Goal: Task Accomplishment & Management: Manage account settings

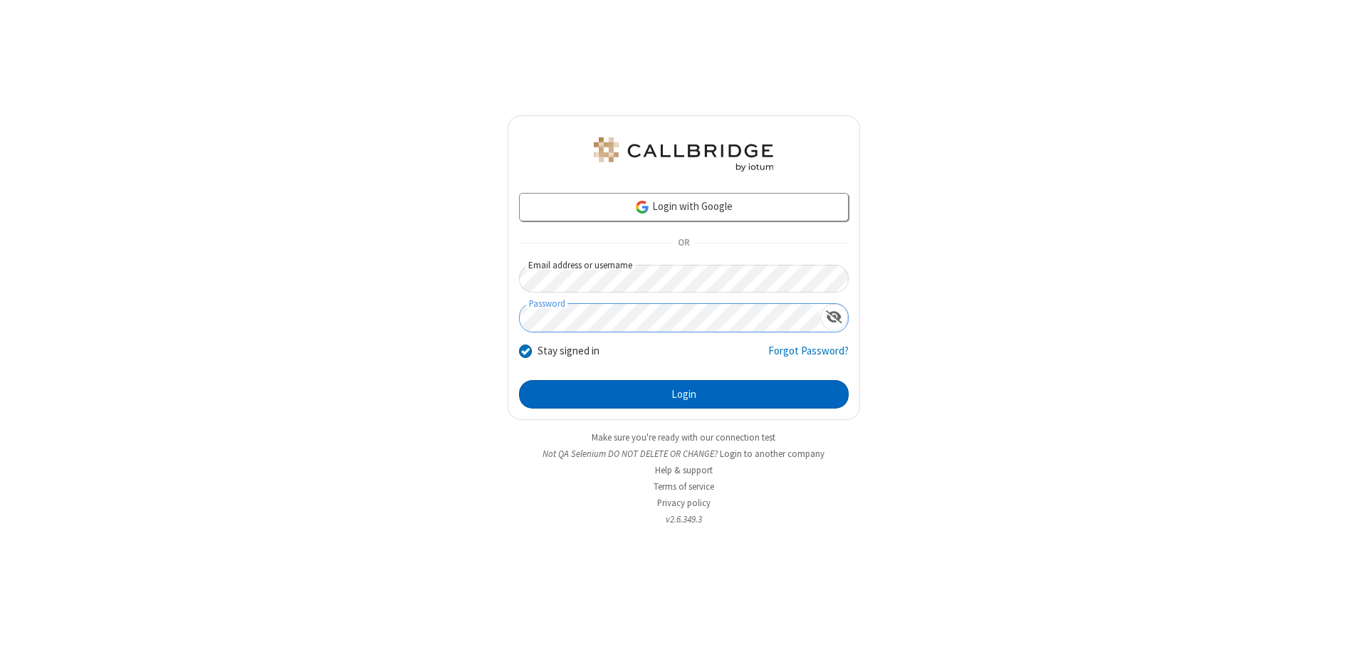
click at [683, 394] on button "Login" at bounding box center [684, 394] width 330 height 28
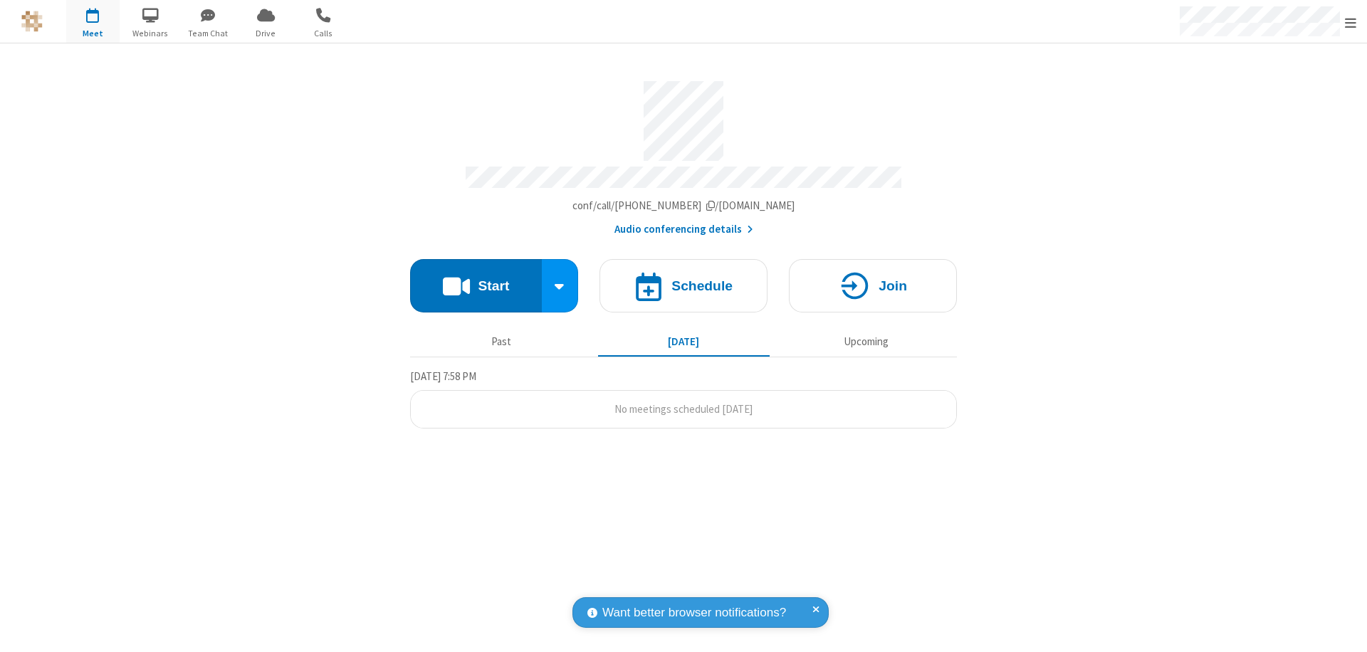
click at [1350, 22] on span "Open menu" at bounding box center [1350, 23] width 11 height 14
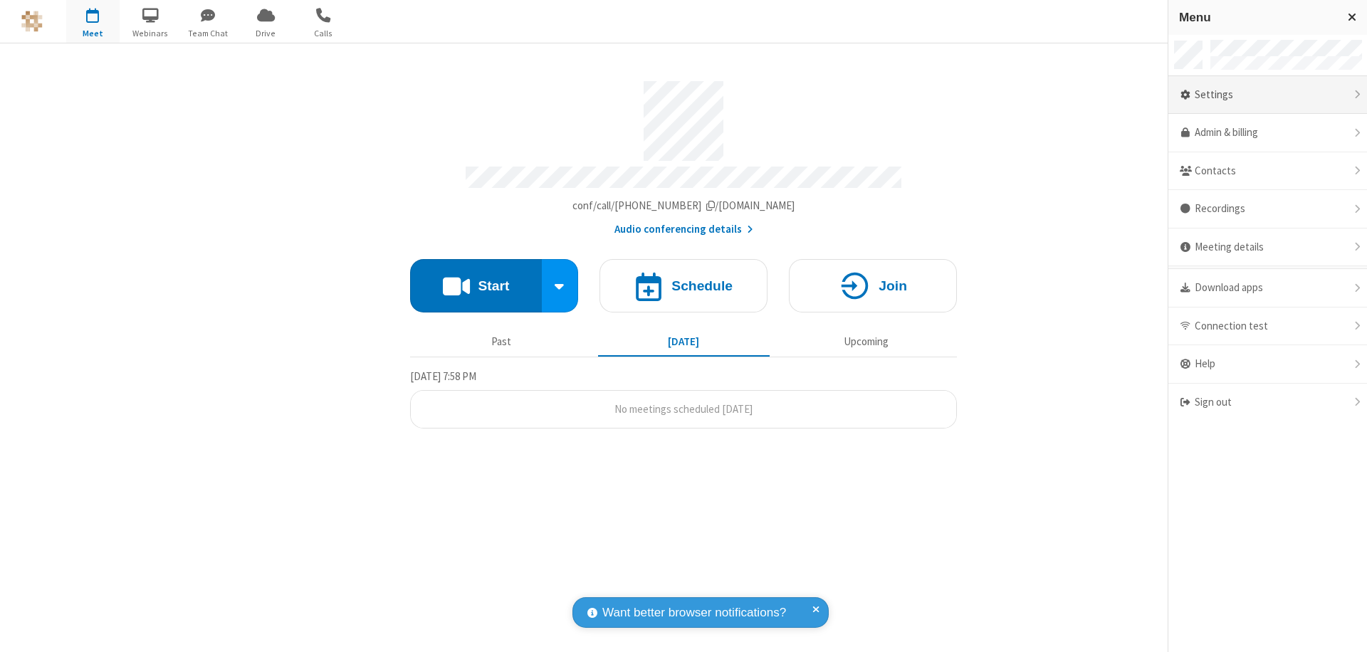
click at [1267, 95] on div "Settings" at bounding box center [1267, 95] width 199 height 38
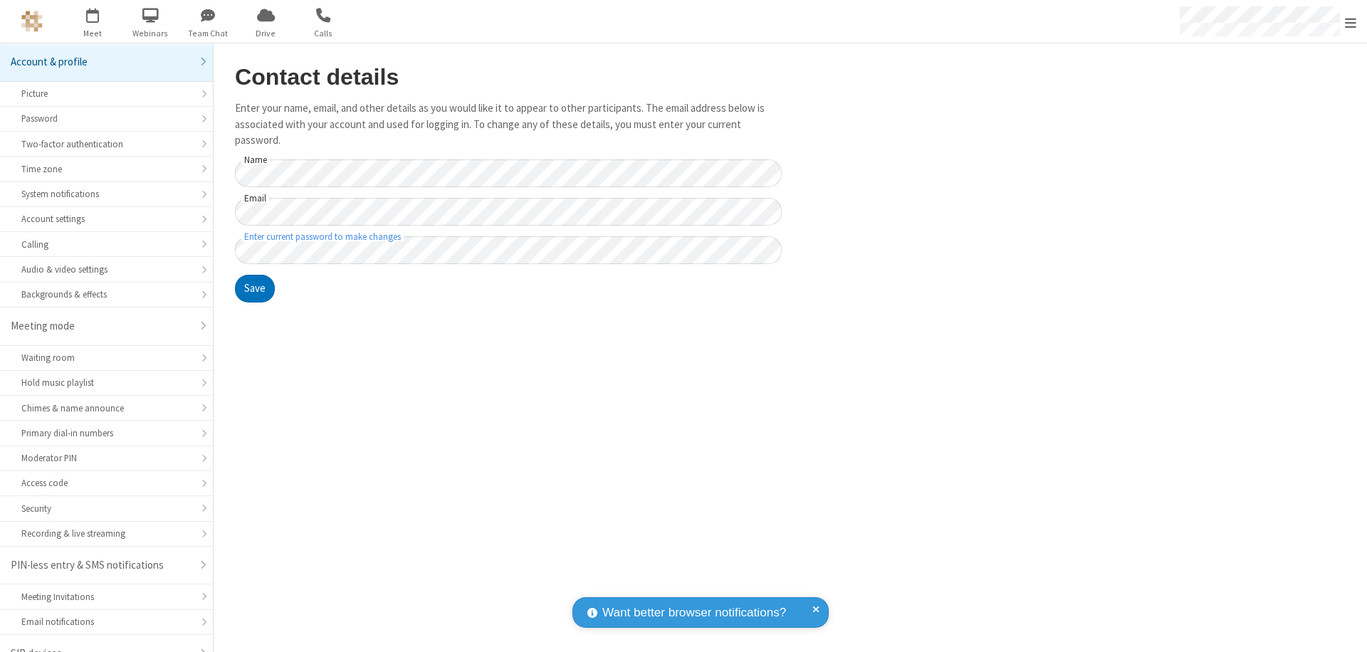
scroll to position [20, 0]
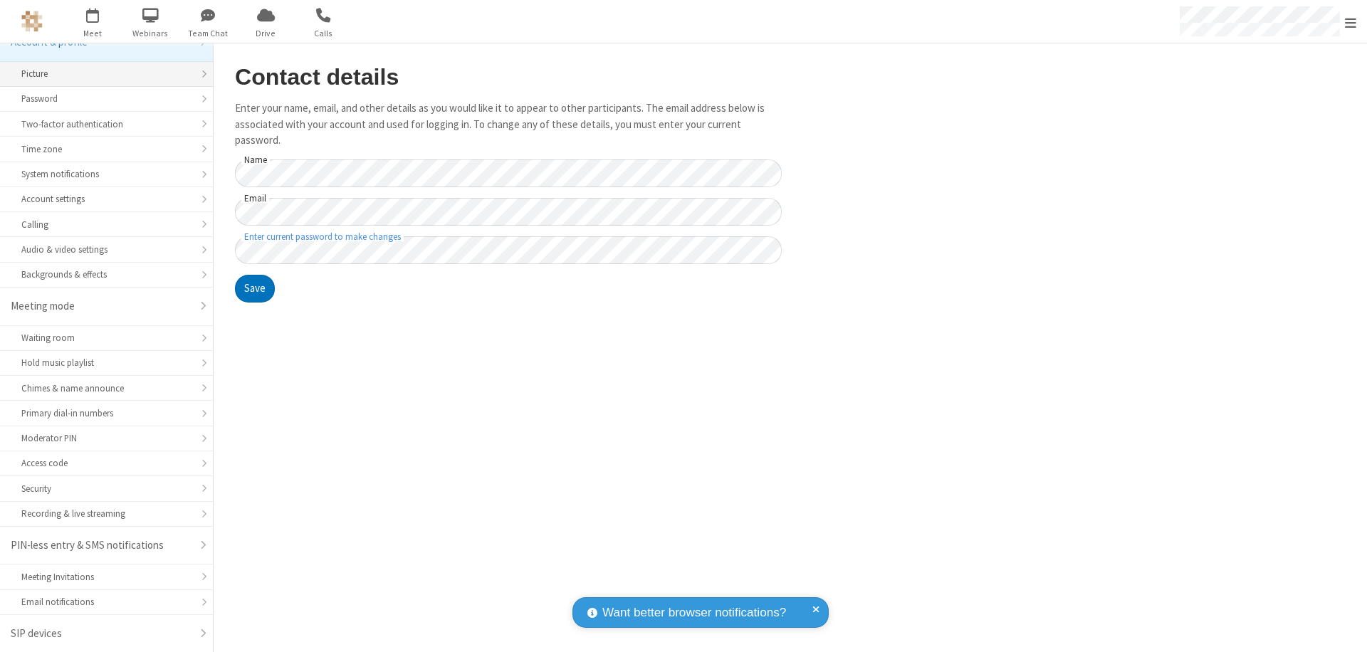
click at [101, 74] on div "Picture" at bounding box center [106, 74] width 170 height 14
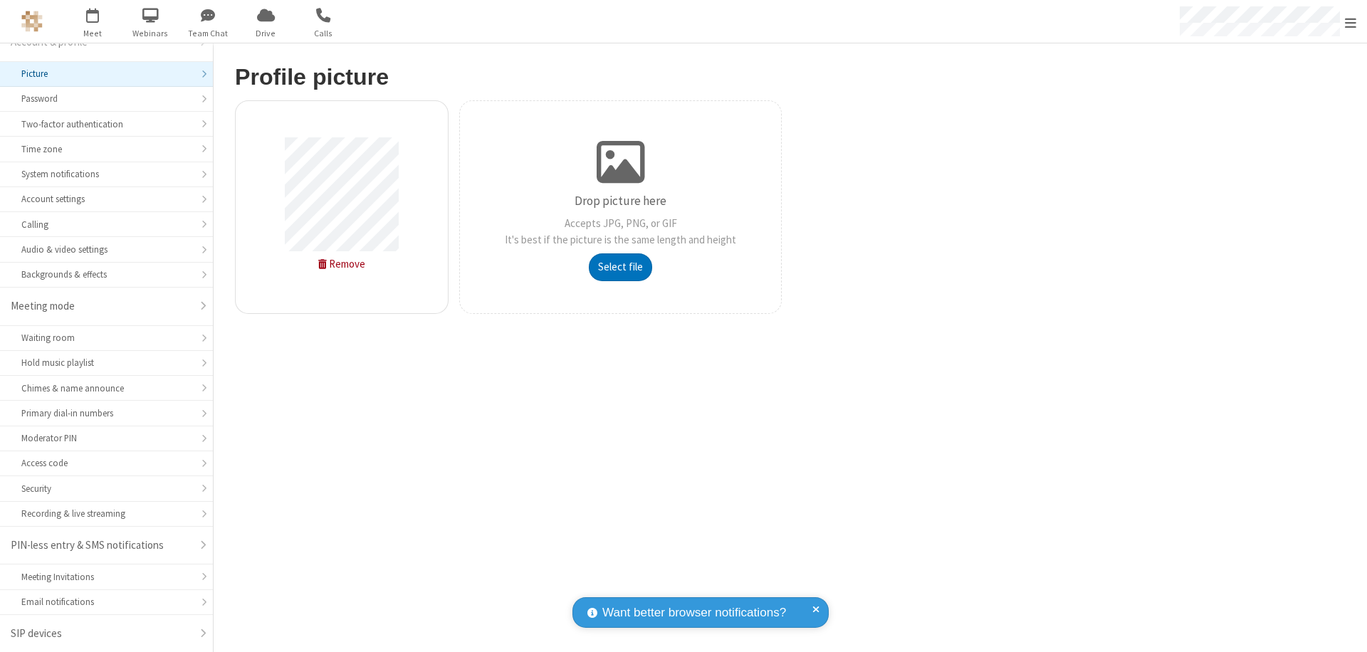
type input "C:\fakepath\avatar_image_test_2.jpg"
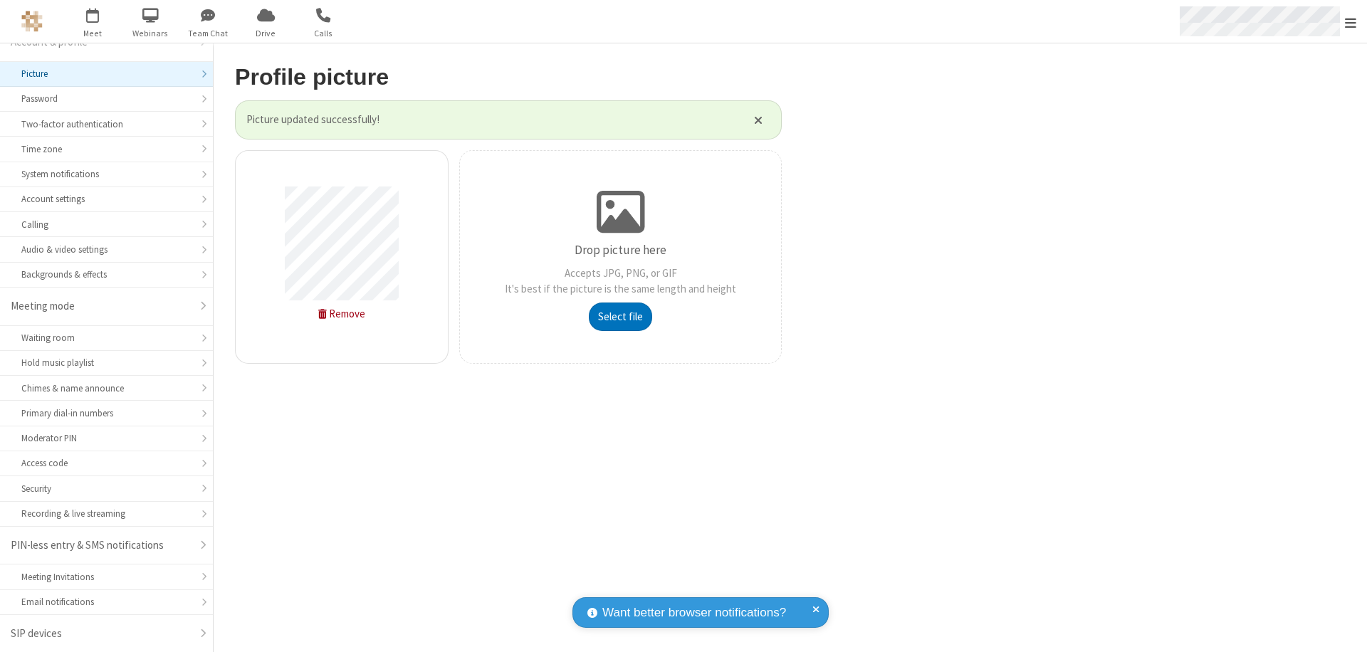
click at [1350, 22] on span "Open menu" at bounding box center [1350, 23] width 11 height 14
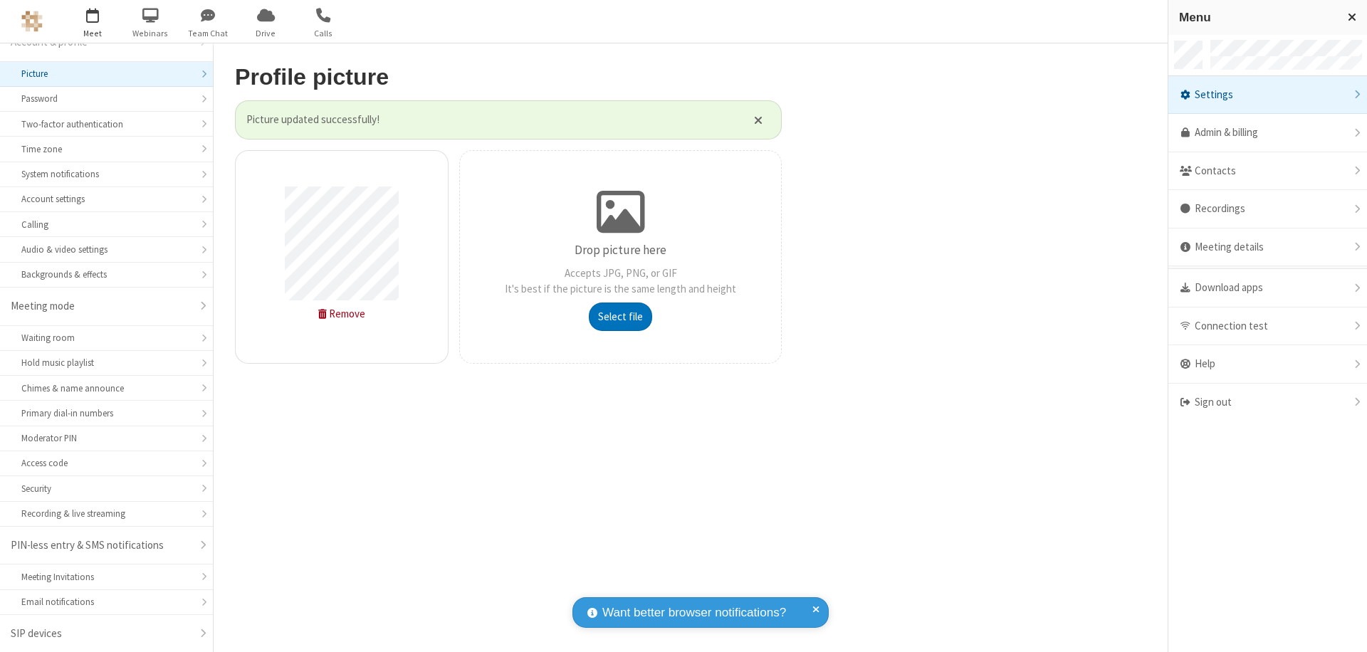
click at [93, 21] on span "button" at bounding box center [92, 15] width 53 height 24
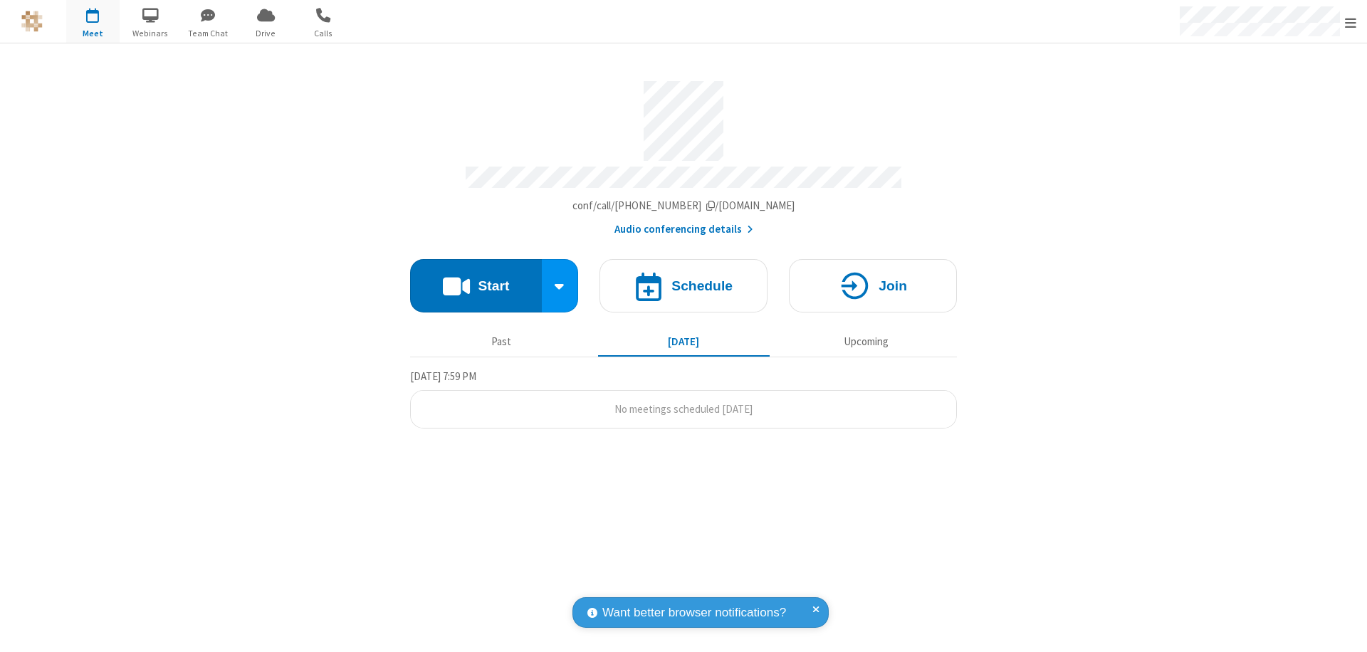
click at [475, 279] on button "Start" at bounding box center [476, 285] width 132 height 53
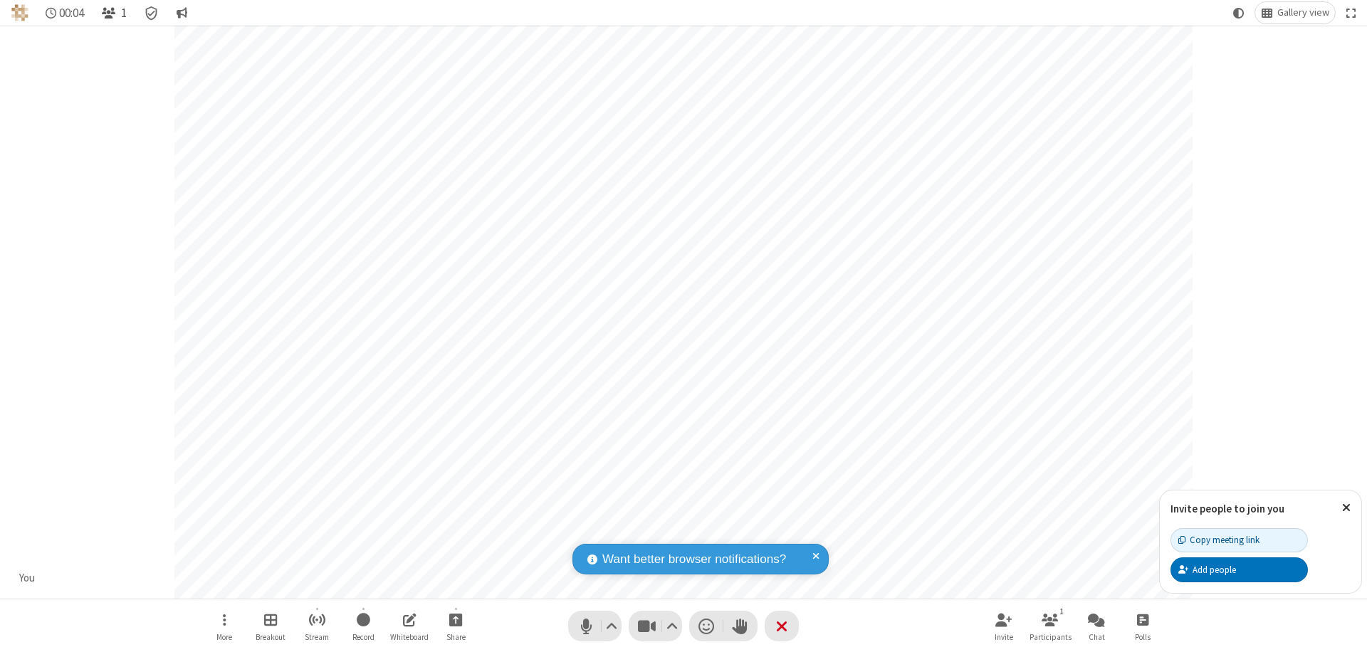
click at [110, 13] on span "Open participant list" at bounding box center [109, 13] width 14 height 14
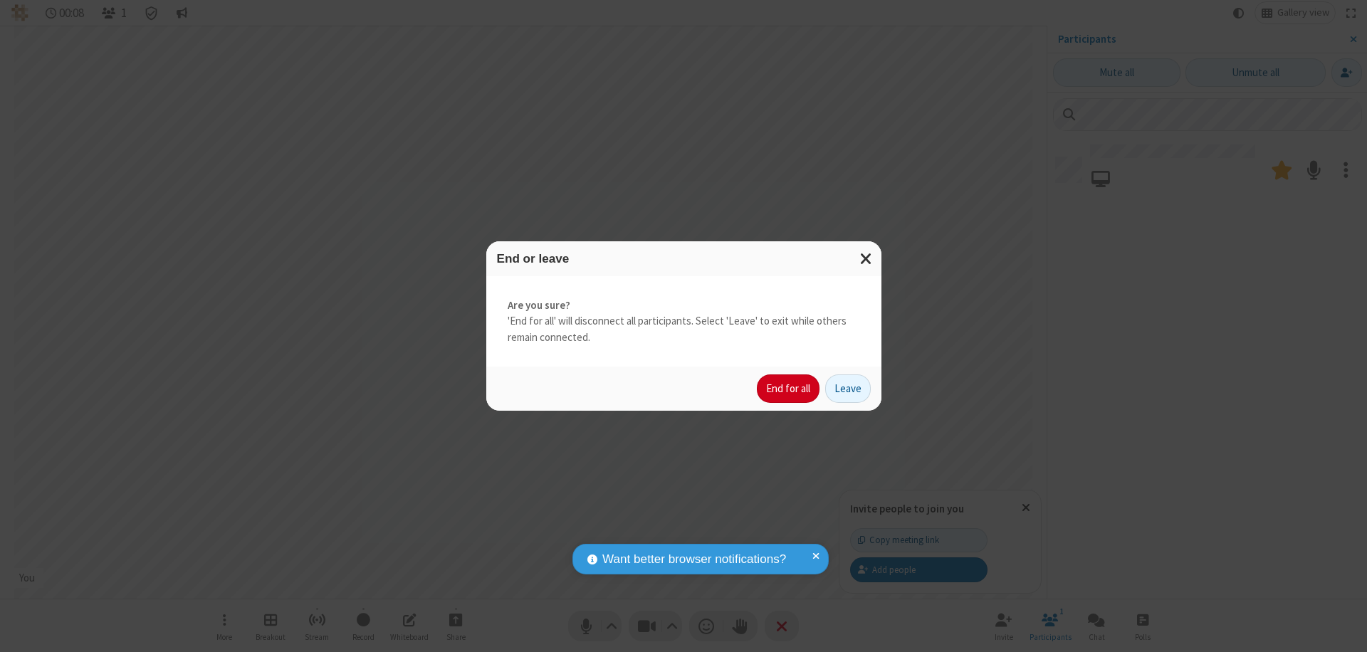
click at [789, 389] on button "End for all" at bounding box center [788, 388] width 63 height 28
